Goal: Transaction & Acquisition: Obtain resource

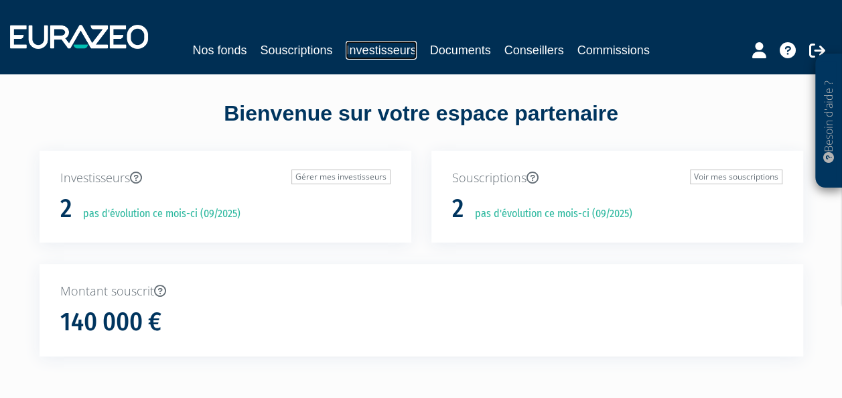
click at [388, 51] on link "Investisseurs" at bounding box center [381, 50] width 70 height 19
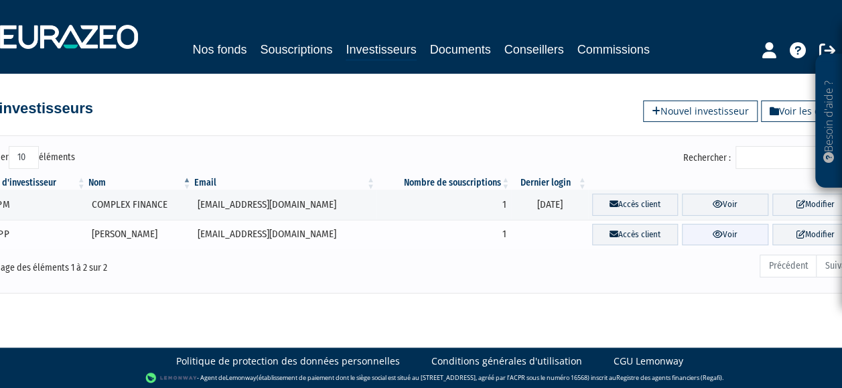
click at [723, 236] on link "Voir" at bounding box center [725, 235] width 86 height 22
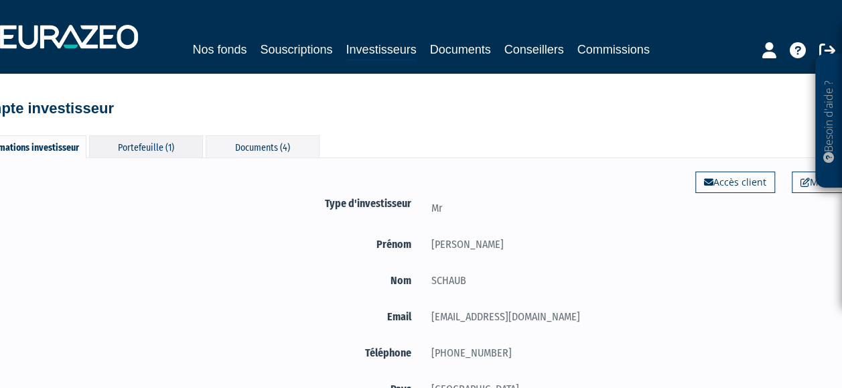
click at [165, 145] on div "Portefeuille (1)" at bounding box center [146, 146] width 114 height 22
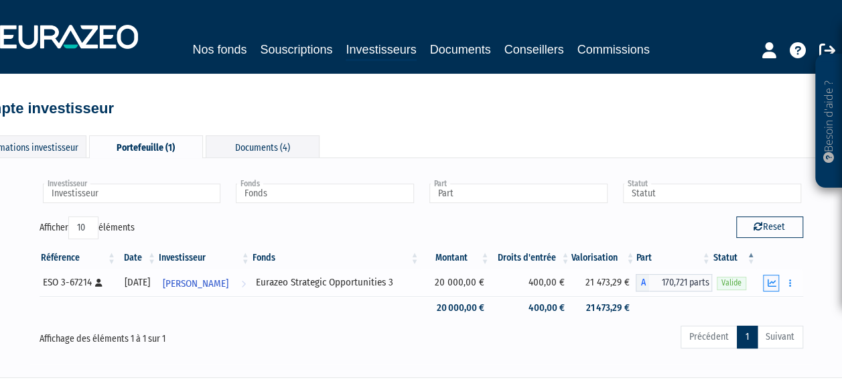
click at [768, 285] on icon "button" at bounding box center [771, 283] width 9 height 9
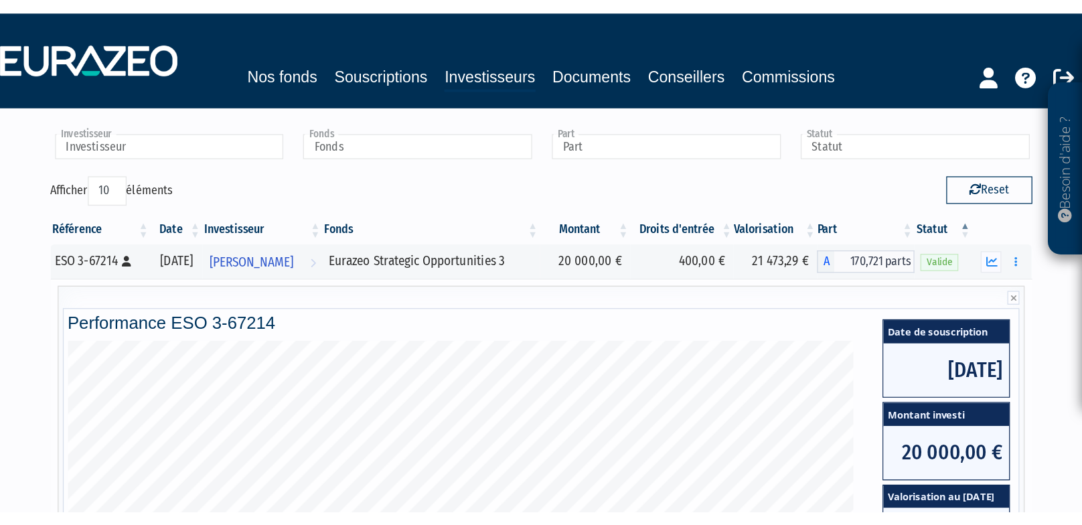
scroll to position [67, 0]
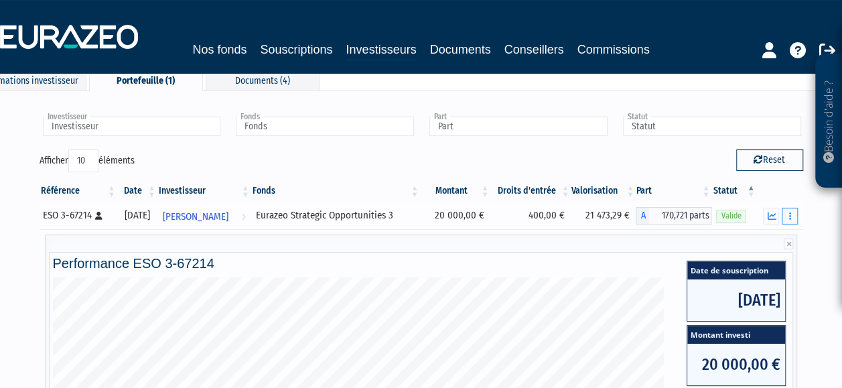
click at [794, 213] on button "button" at bounding box center [789, 216] width 16 height 17
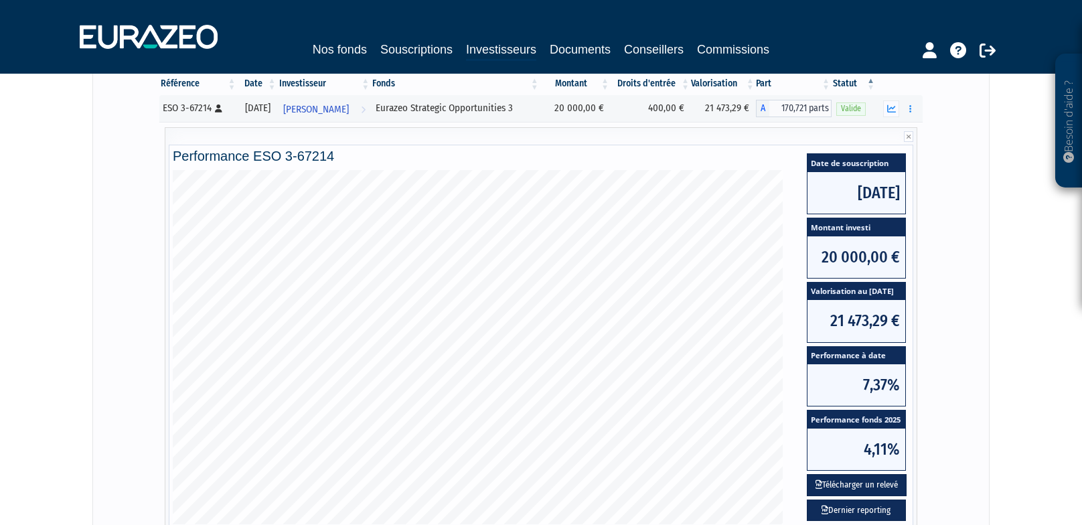
scroll to position [232, 0]
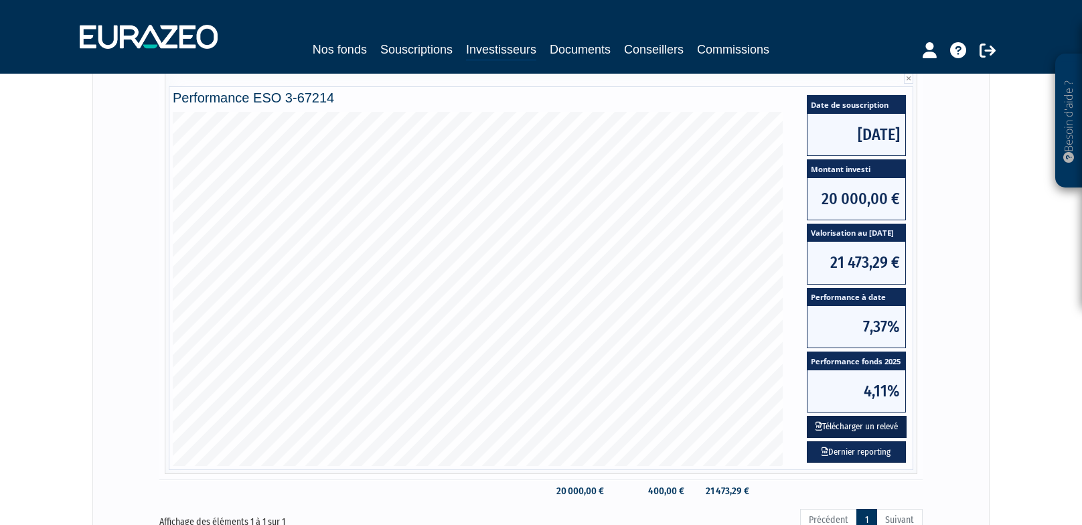
click at [841, 387] on button "Télécharger un relevé" at bounding box center [857, 427] width 100 height 22
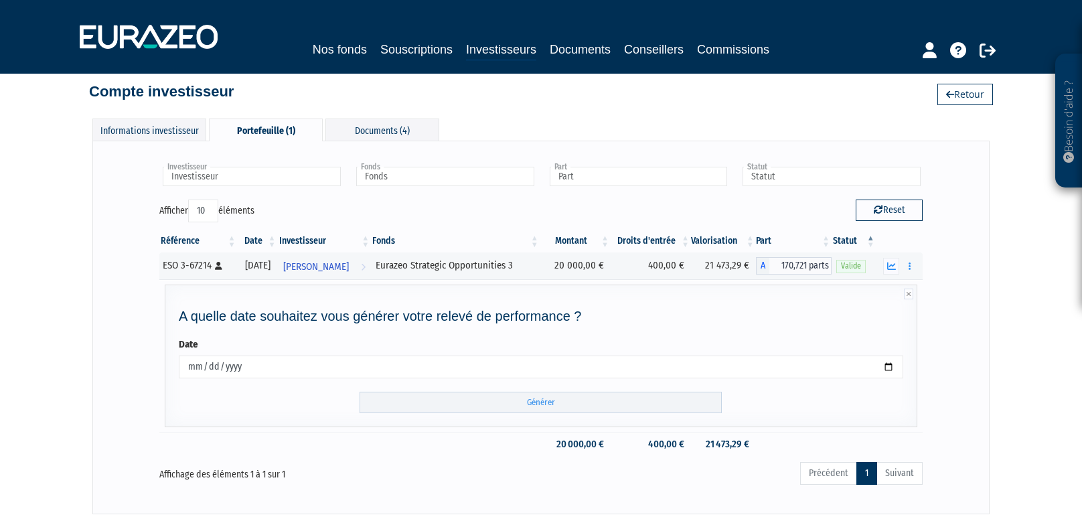
scroll to position [104, 0]
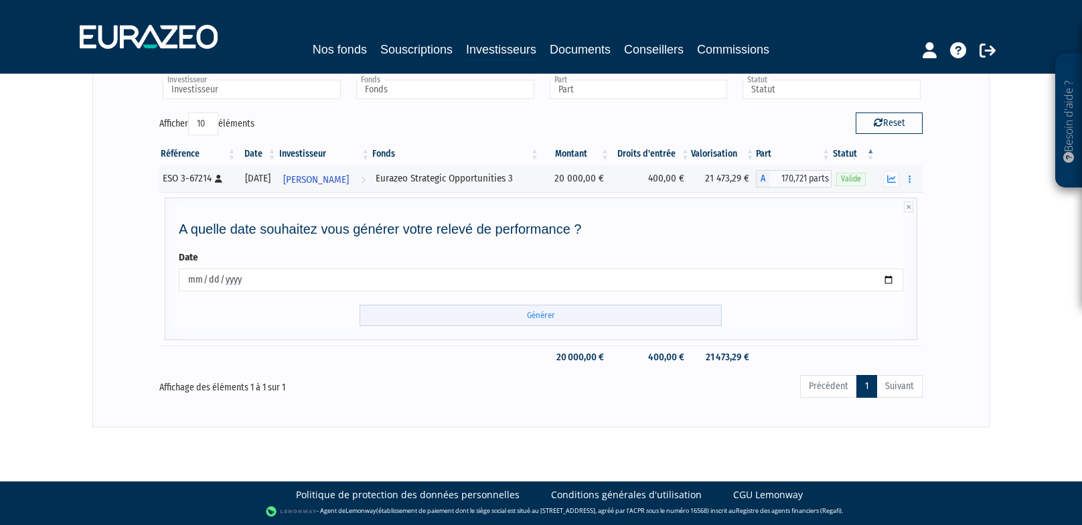
click at [519, 315] on input "Générer" at bounding box center [541, 316] width 362 height 22
click at [841, 176] on icon "button" at bounding box center [910, 179] width 2 height 9
click at [841, 179] on icon "button" at bounding box center [891, 179] width 9 height 9
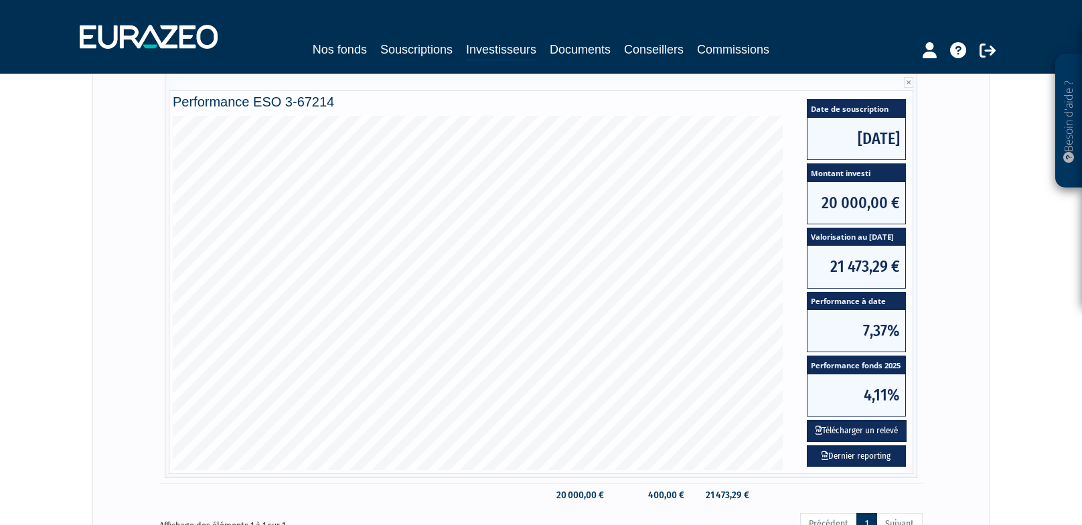
scroll to position [366, 0]
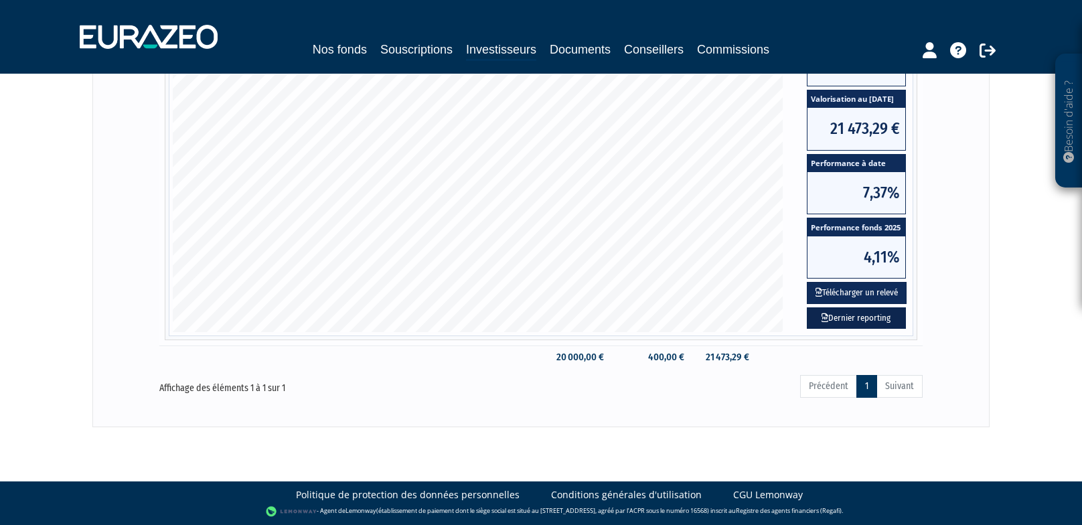
click at [841, 315] on link "Dernier reporting" at bounding box center [856, 318] width 99 height 22
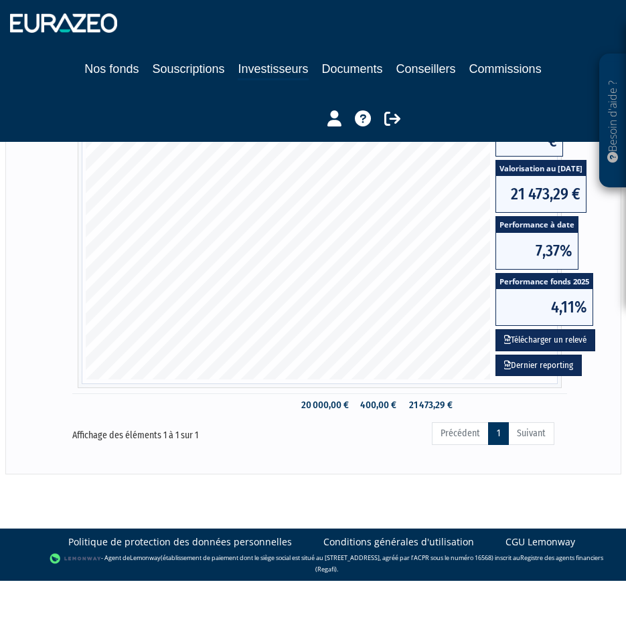
scroll to position [425, 0]
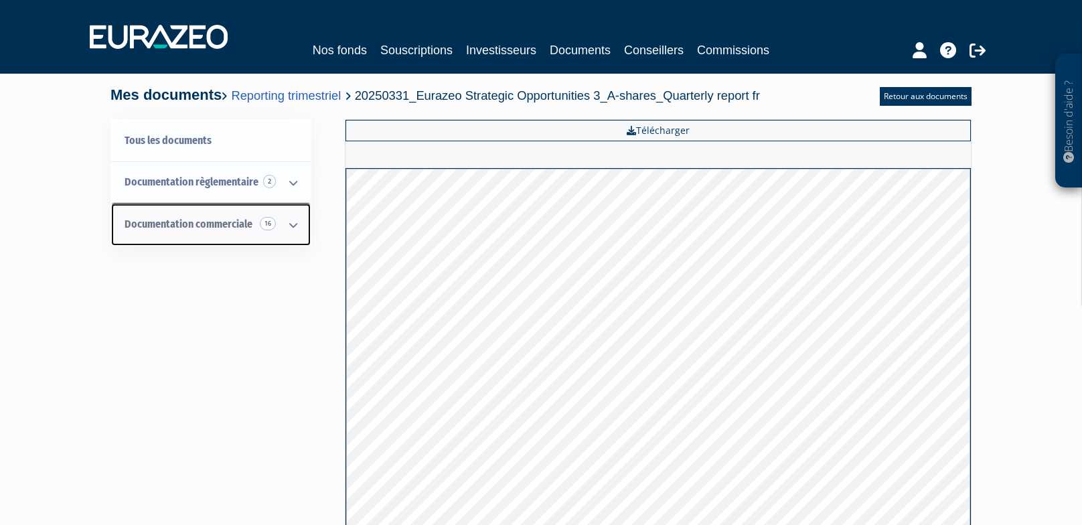
click at [174, 220] on span "Documentation commerciale 16" at bounding box center [189, 224] width 128 height 13
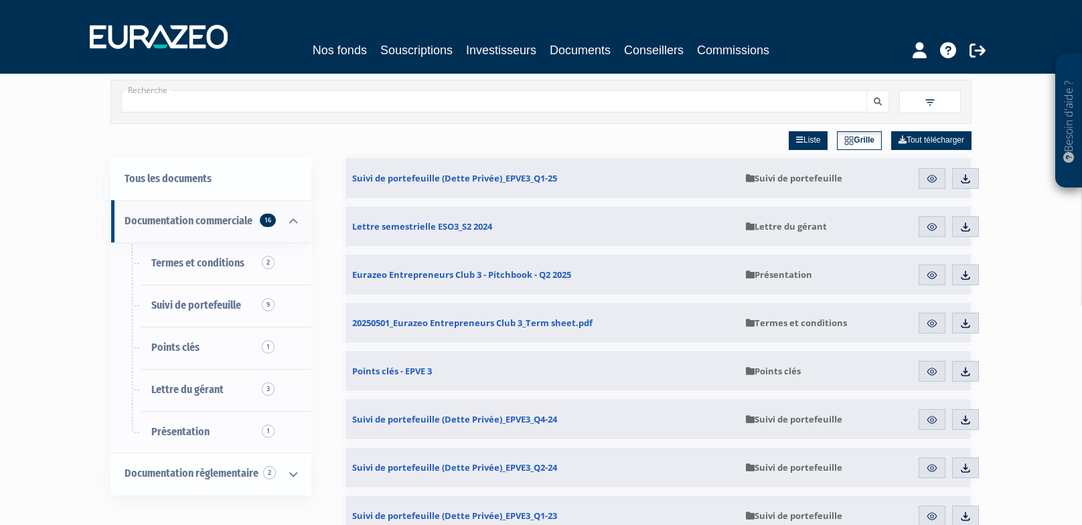
scroll to position [134, 0]
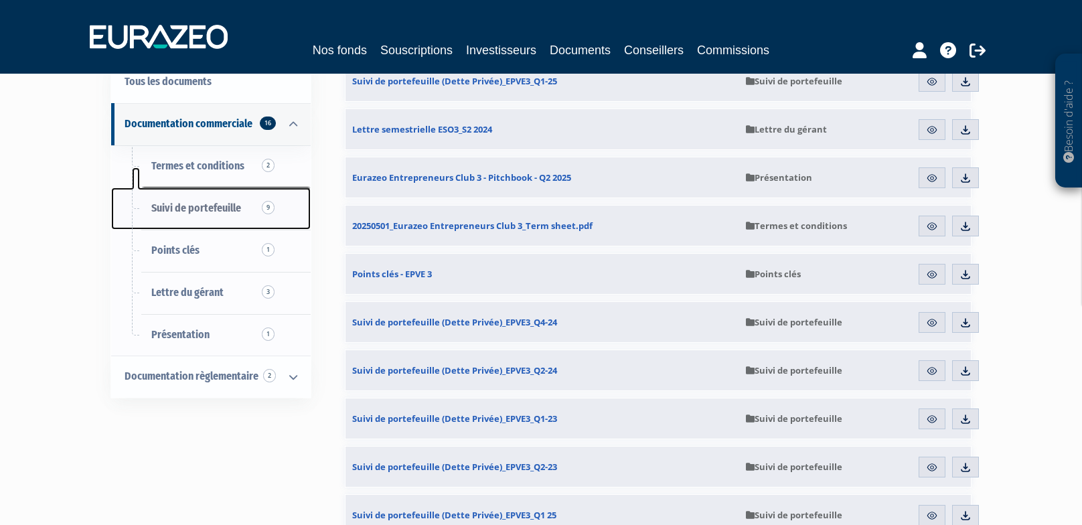
click at [244, 206] on link "Suivi de portefeuille 9" at bounding box center [211, 208] width 200 height 42
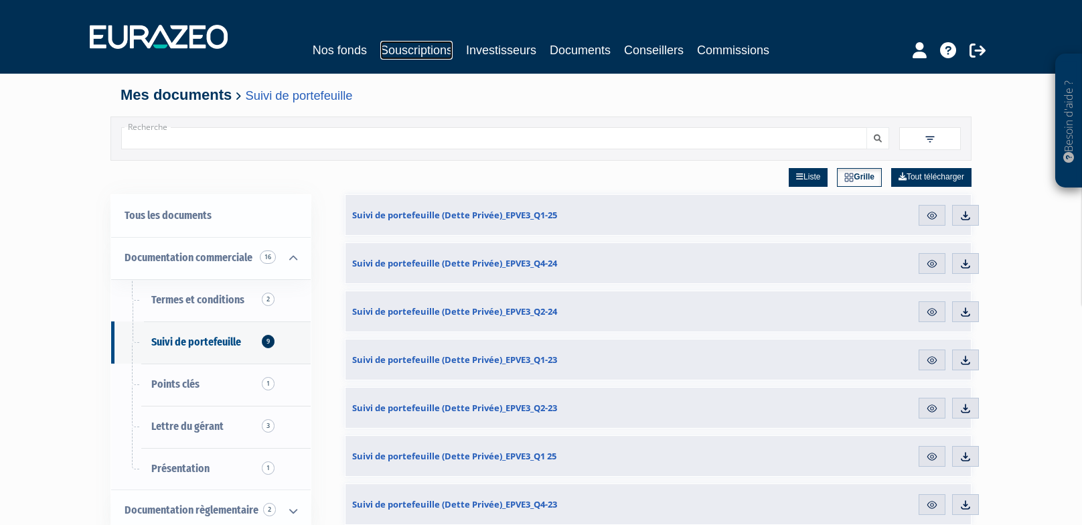
click at [427, 52] on link "Souscriptions" at bounding box center [416, 50] width 72 height 19
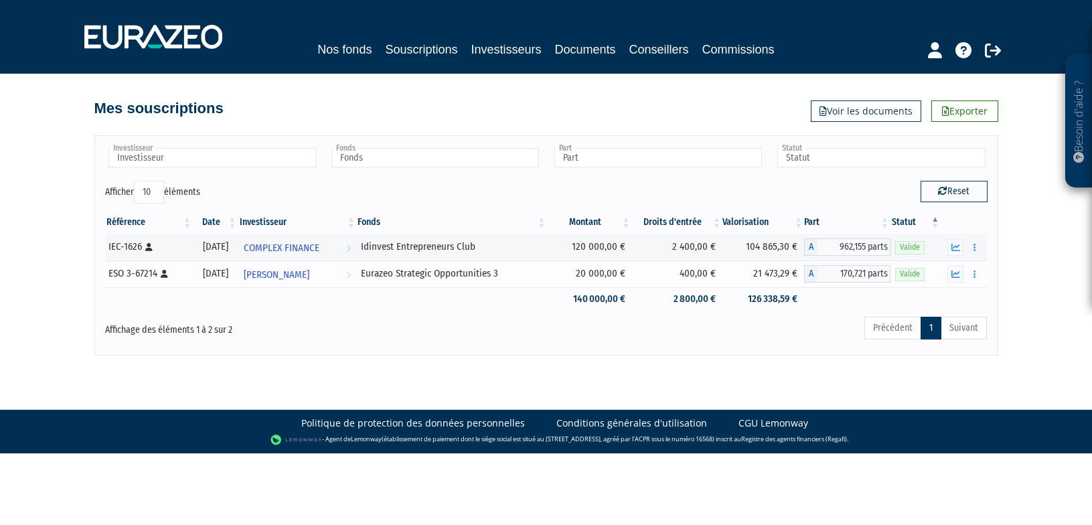
click at [434, 277] on div "Eurazeo Strategic Opportunities 3" at bounding box center [451, 274] width 181 height 14
click at [976, 278] on button "button" at bounding box center [974, 274] width 16 height 17
click at [949, 295] on link "Documents" at bounding box center [944, 298] width 67 height 22
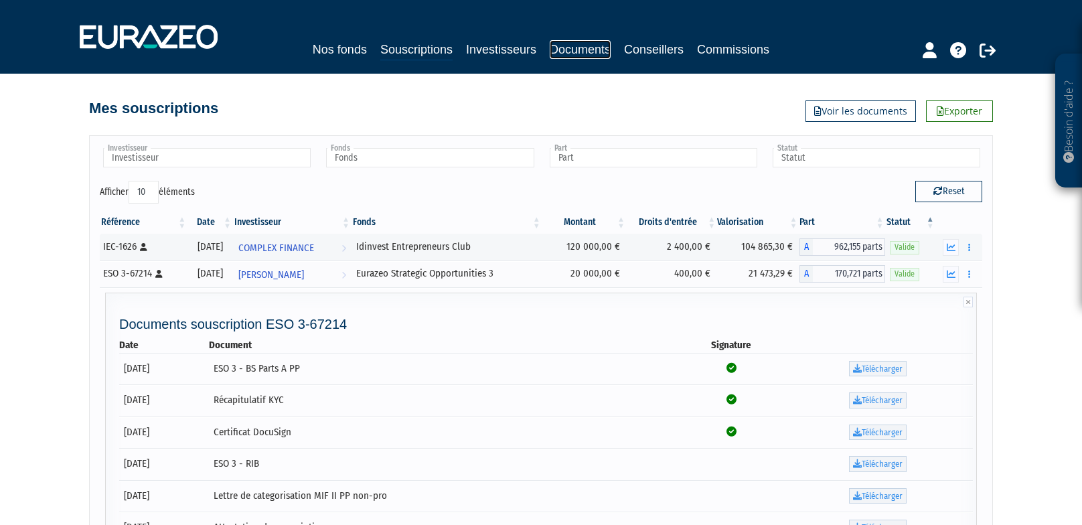
click at [567, 49] on link "Documents" at bounding box center [580, 49] width 61 height 19
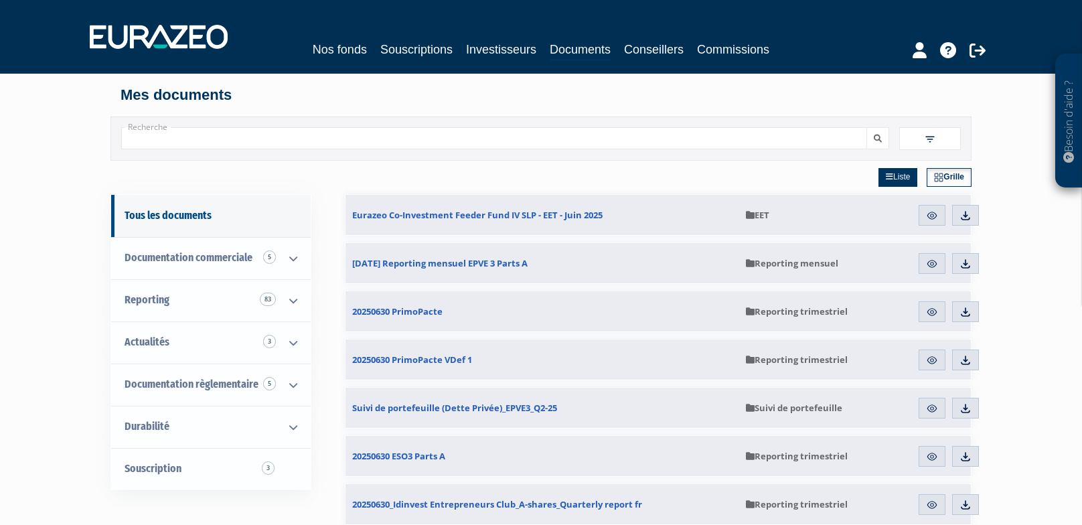
click at [302, 133] on input "Recherche" at bounding box center [494, 138] width 746 height 22
type input "eurazeo strategic opportunities"
click at [867, 127] on button "submit" at bounding box center [878, 138] width 23 height 22
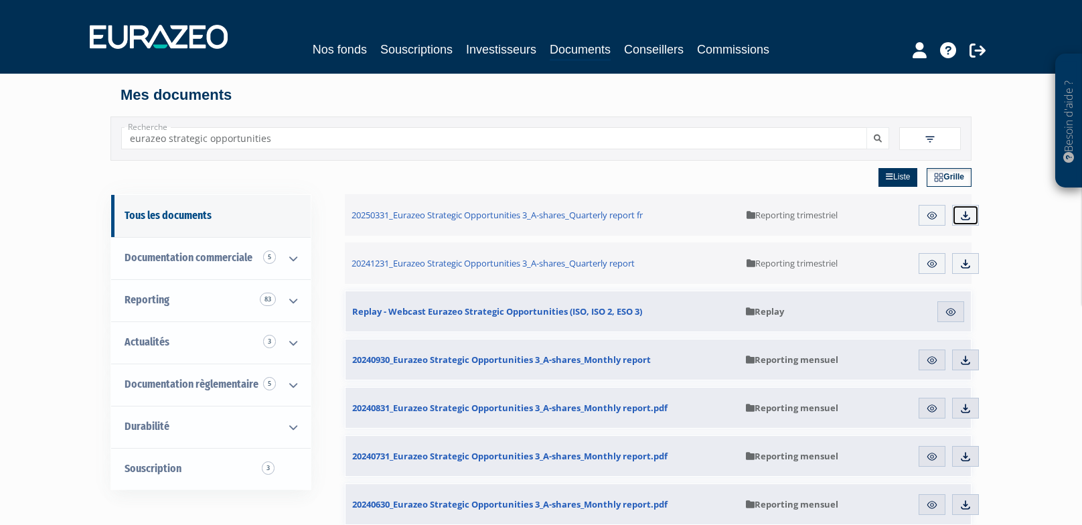
click at [966, 214] on img at bounding box center [966, 216] width 12 height 12
